Goal: Task Accomplishment & Management: Manage account settings

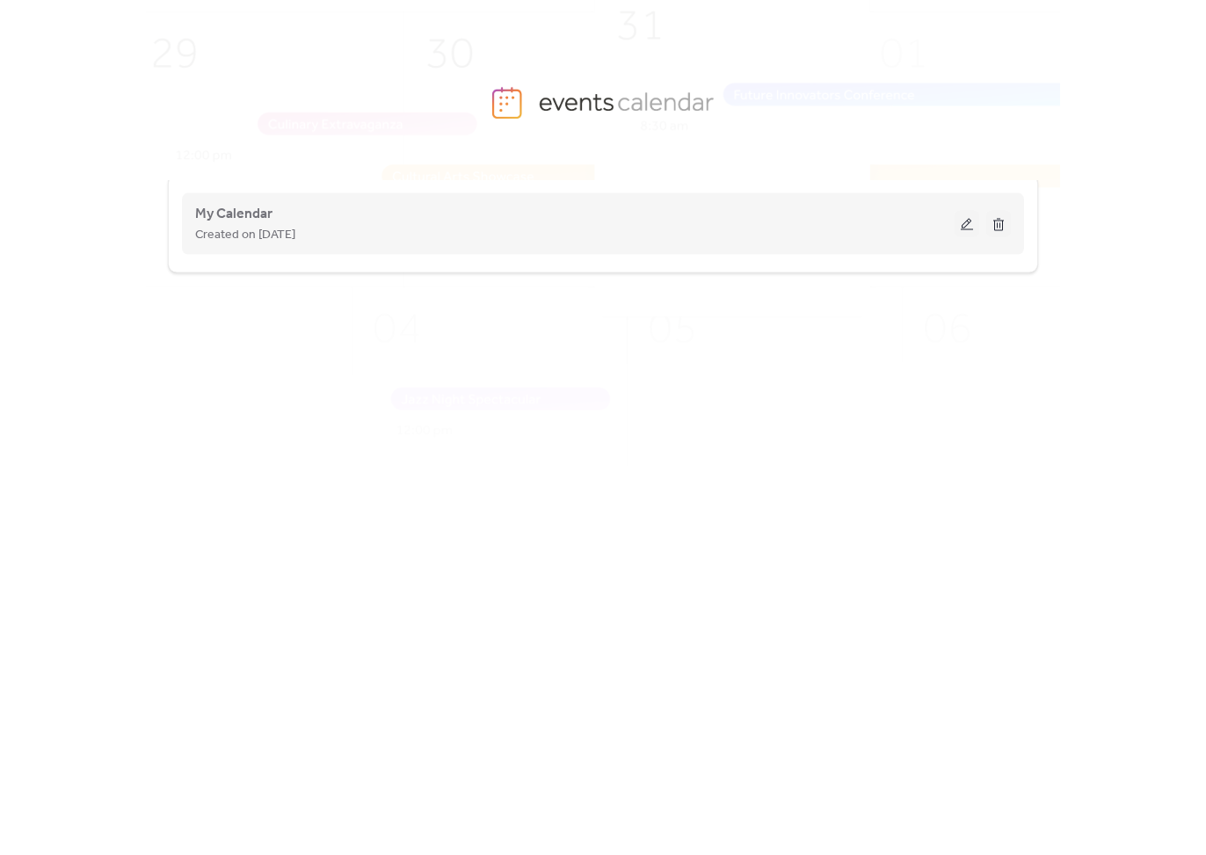
click at [967, 218] on button at bounding box center [967, 224] width 25 height 26
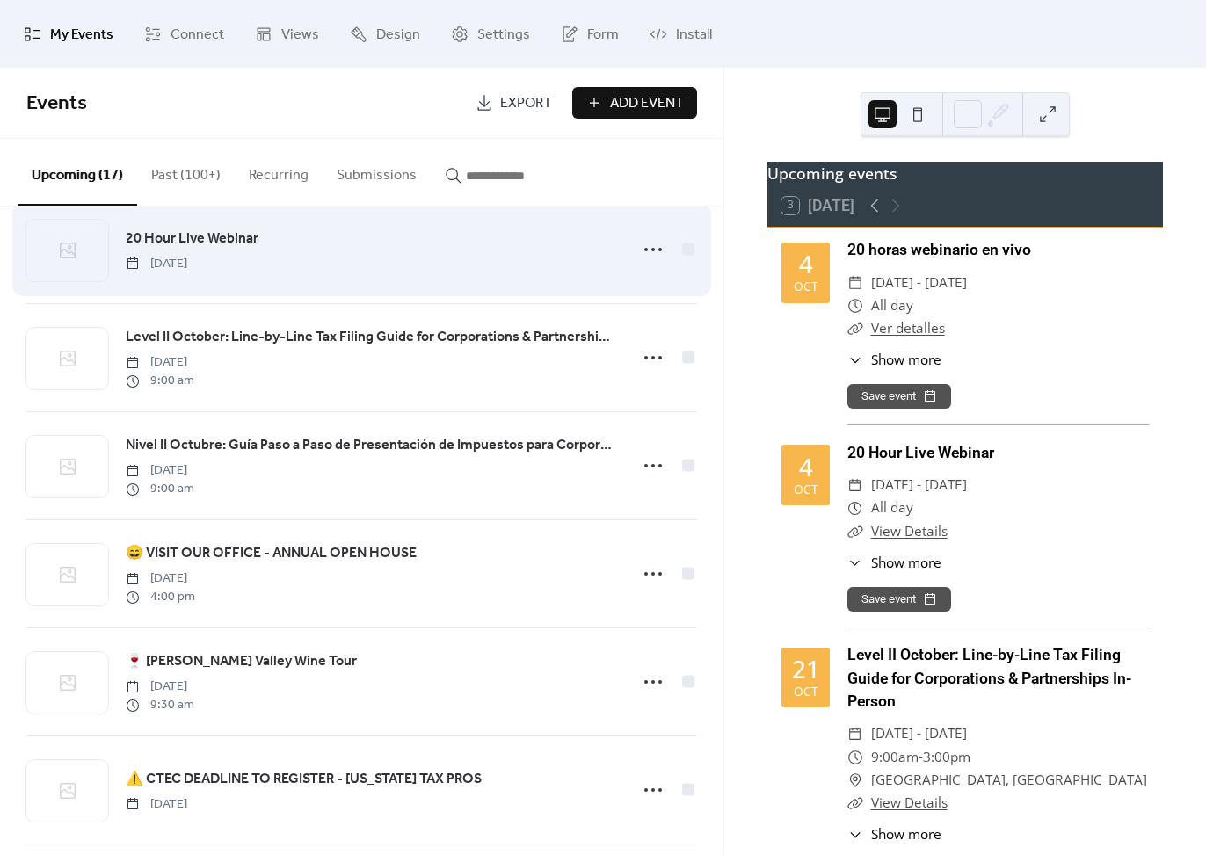
scroll to position [149, 0]
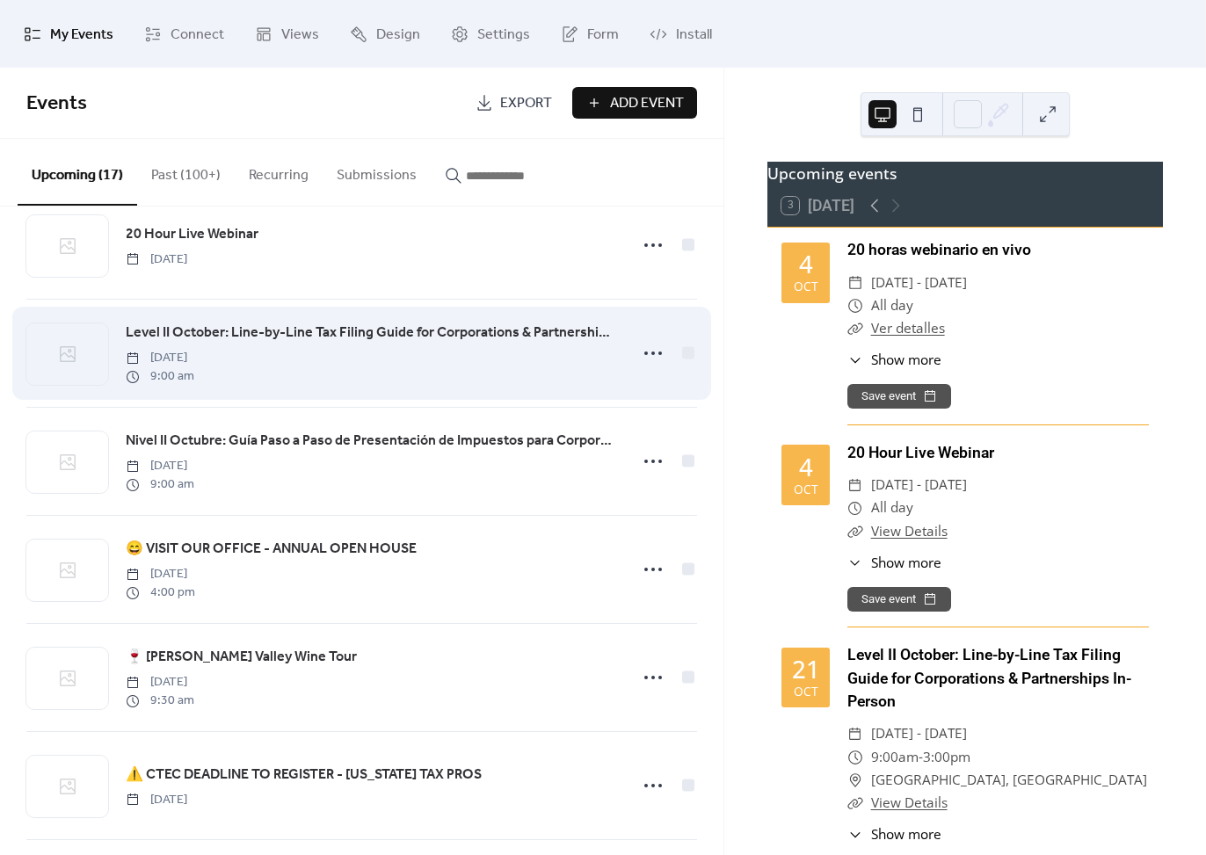
click at [429, 327] on span "Level II October: Line-by-Line Tax Filing Guide for Corporations & Partnerships…" at bounding box center [372, 333] width 492 height 21
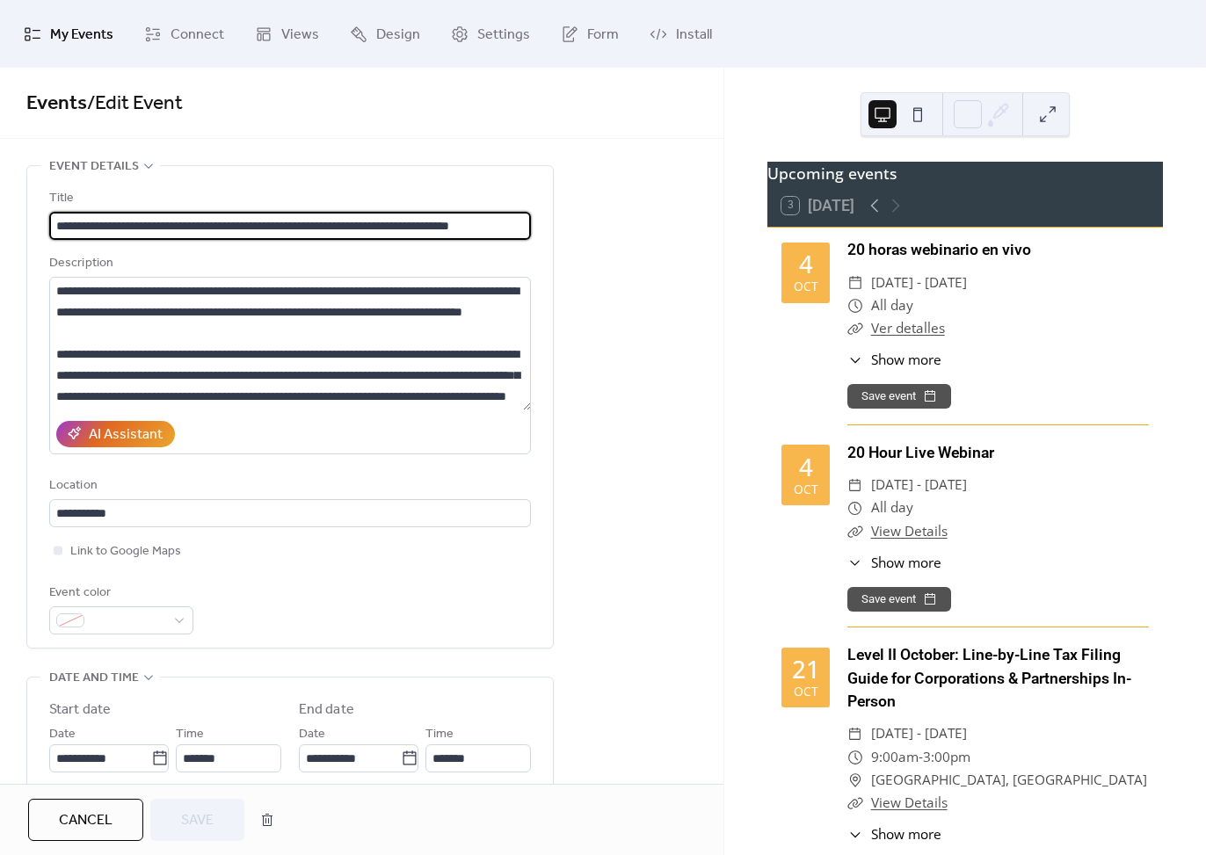
click at [76, 824] on span "Cancel" at bounding box center [86, 820] width 54 height 21
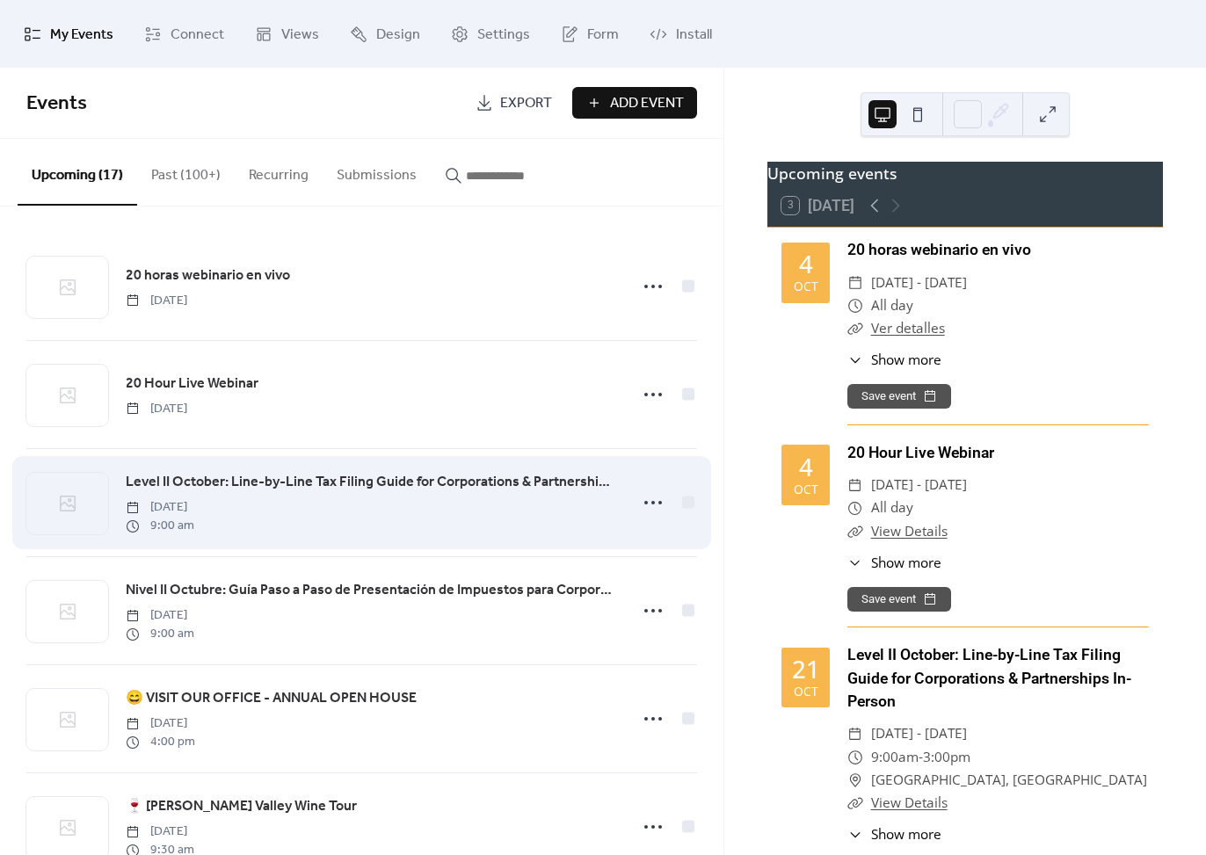
click at [416, 534] on div "Level II October: Line-by-Line Tax Filing Guide for Corporations & Partnerships…" at bounding box center [372, 502] width 492 height 63
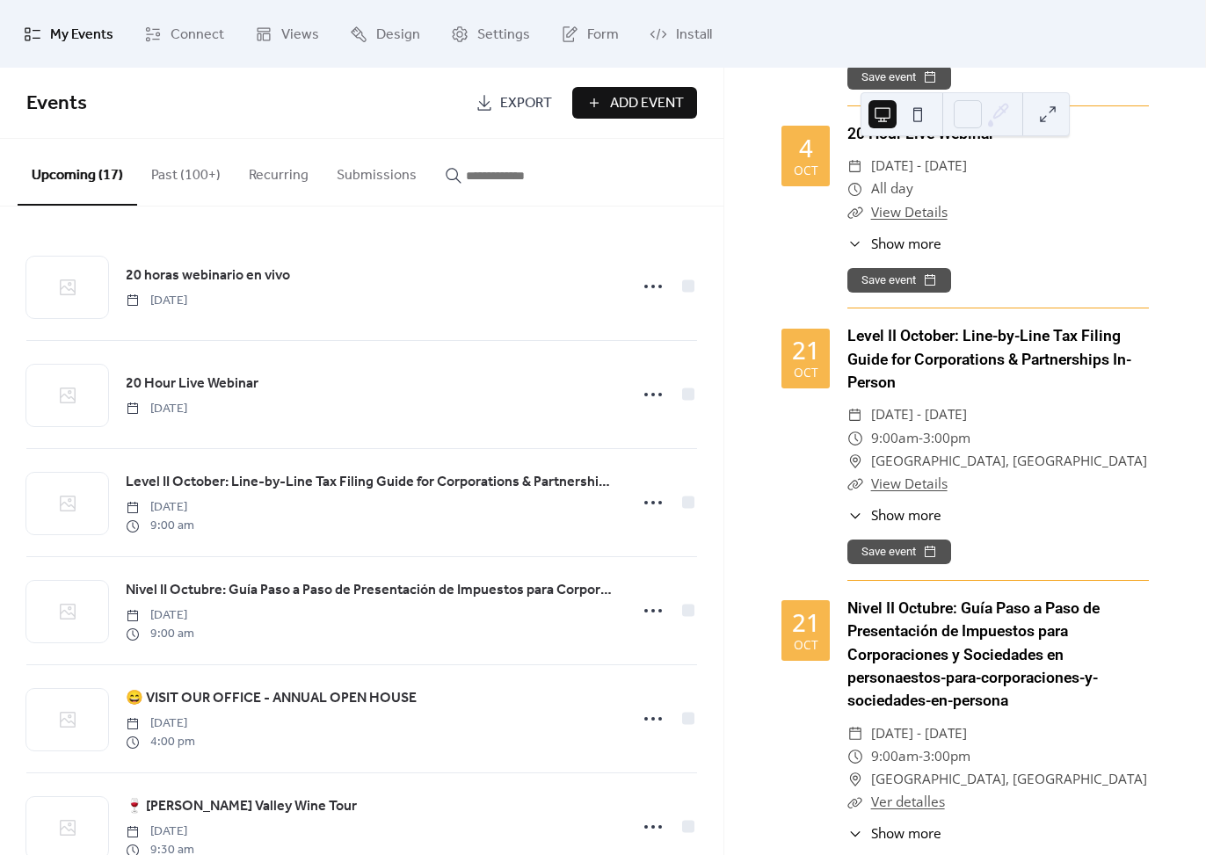
scroll to position [318, 0]
click at [920, 6] on div "My Events Connect Views Design Settings Form Install" at bounding box center [603, 34] width 1206 height 68
